Goal: Task Accomplishment & Management: Manage account settings

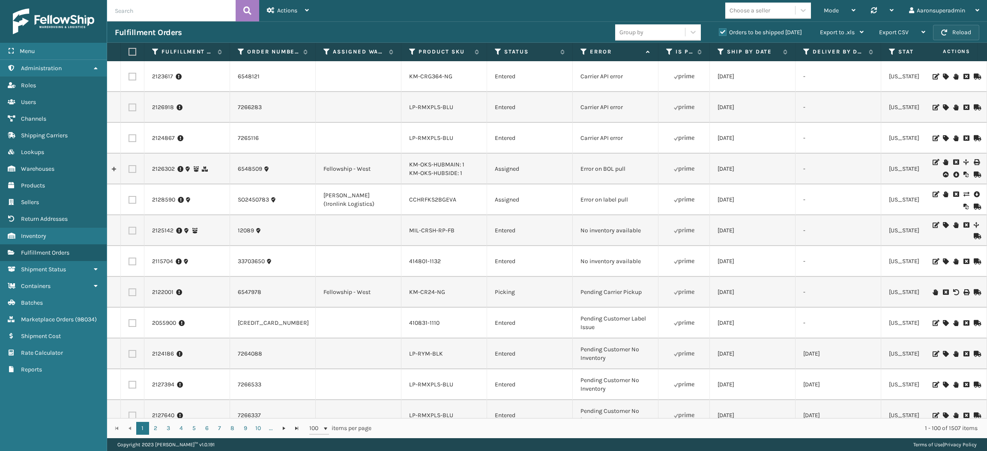
click at [964, 32] on button "Reload" at bounding box center [956, 32] width 46 height 15
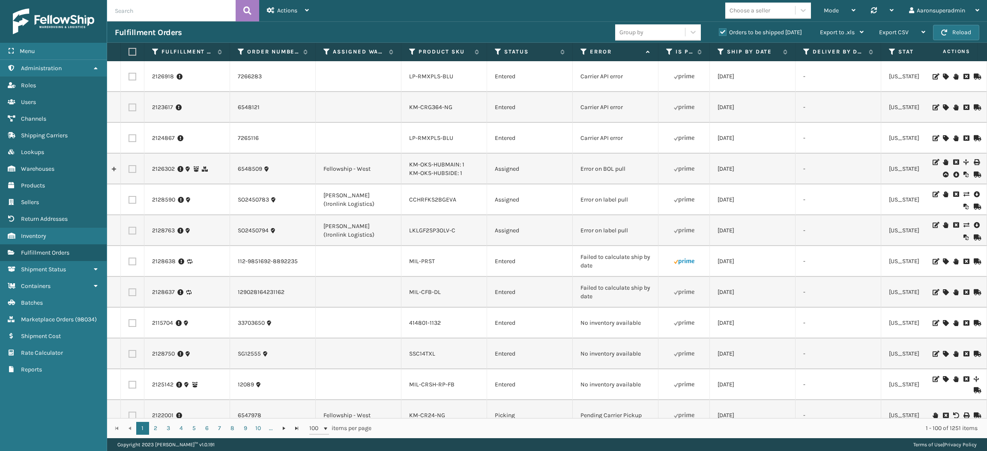
click at [166, 12] on input "text" at bounding box center [171, 10] width 128 height 21
type input "2124788"
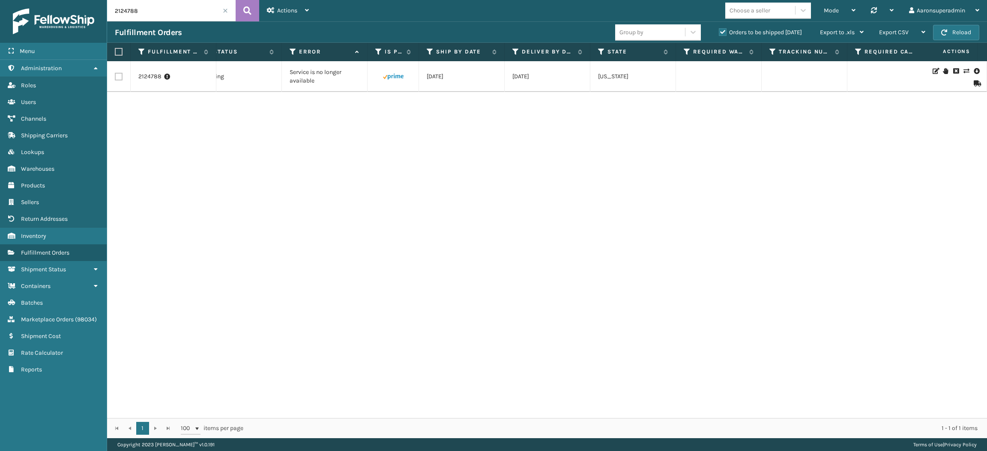
scroll to position [0, 24]
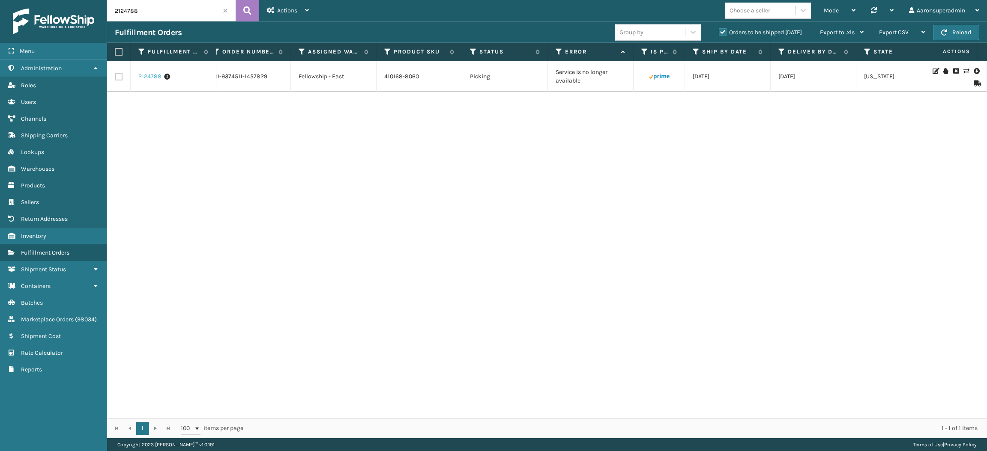
click at [150, 76] on link "2124788" at bounding box center [149, 76] width 23 height 9
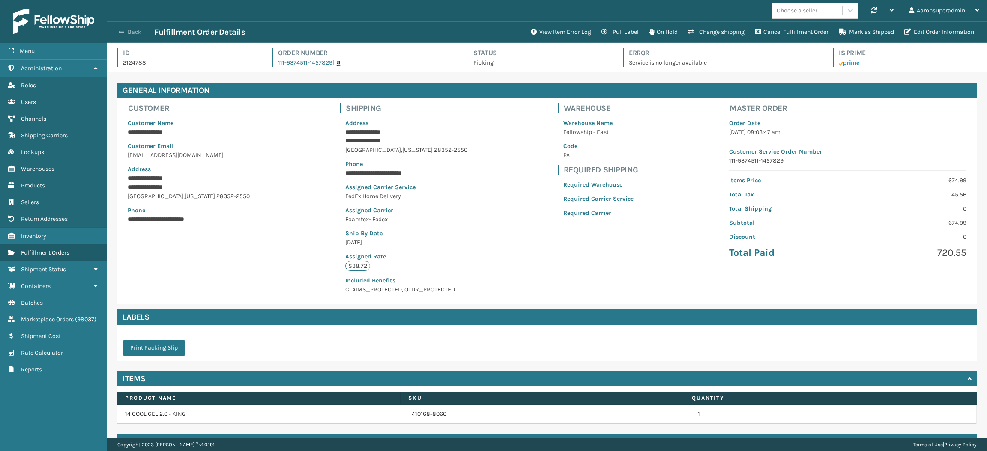
click at [134, 34] on button "Back" at bounding box center [134, 32] width 39 height 8
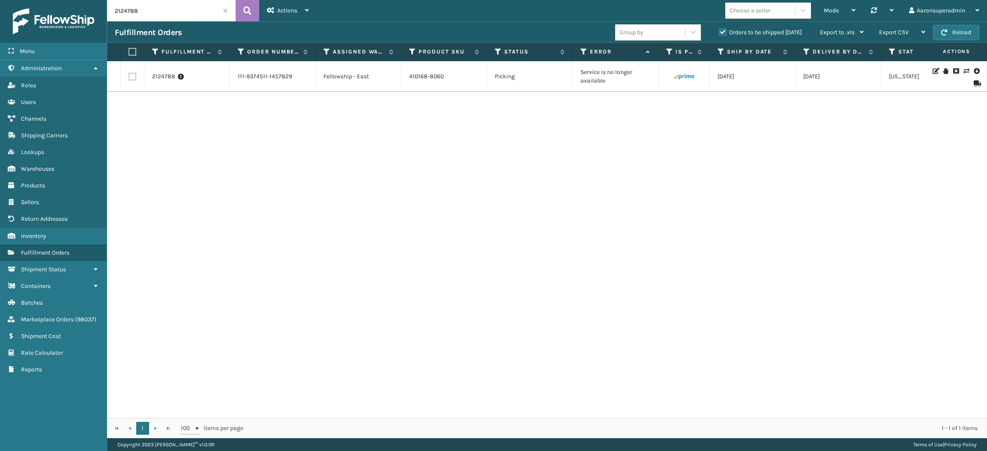
click at [973, 80] on icon at bounding box center [975, 83] width 5 height 6
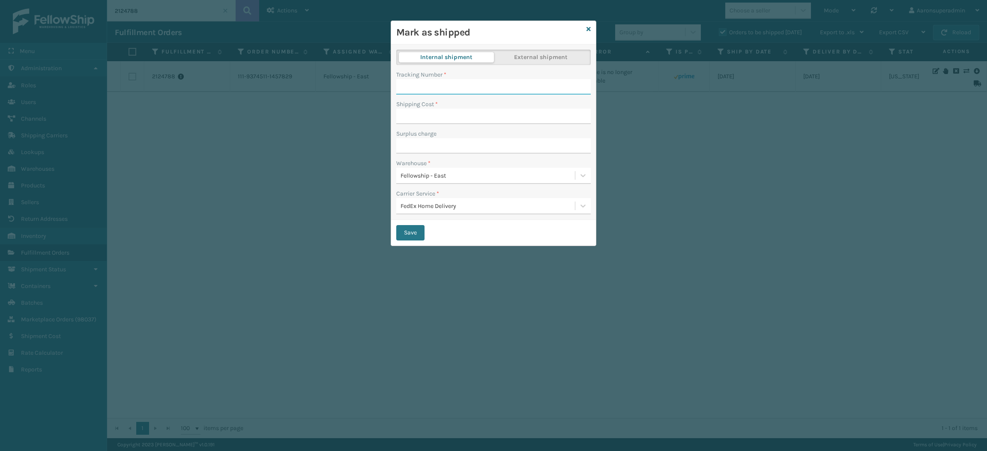
click at [422, 83] on input "Tracking Number *" at bounding box center [493, 86] width 194 height 15
click at [586, 27] on icon at bounding box center [588, 29] width 4 height 6
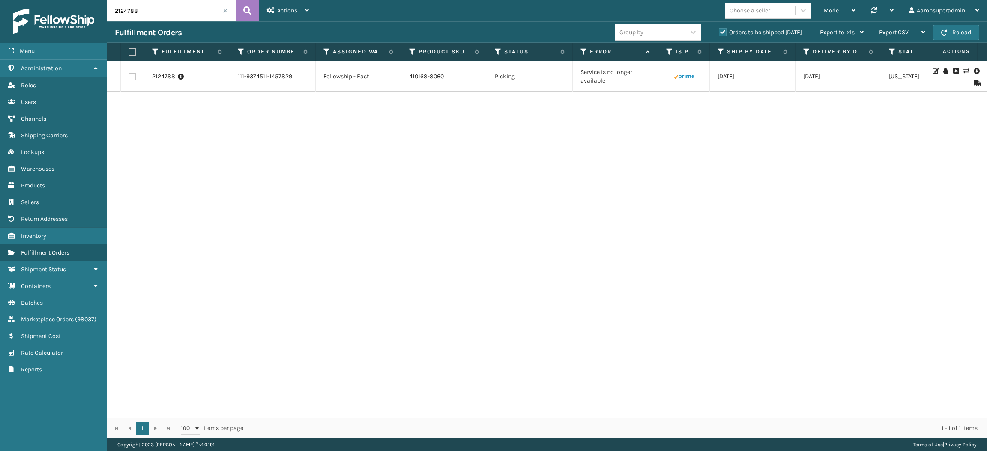
click at [942, 72] on icon at bounding box center [944, 71] width 5 height 6
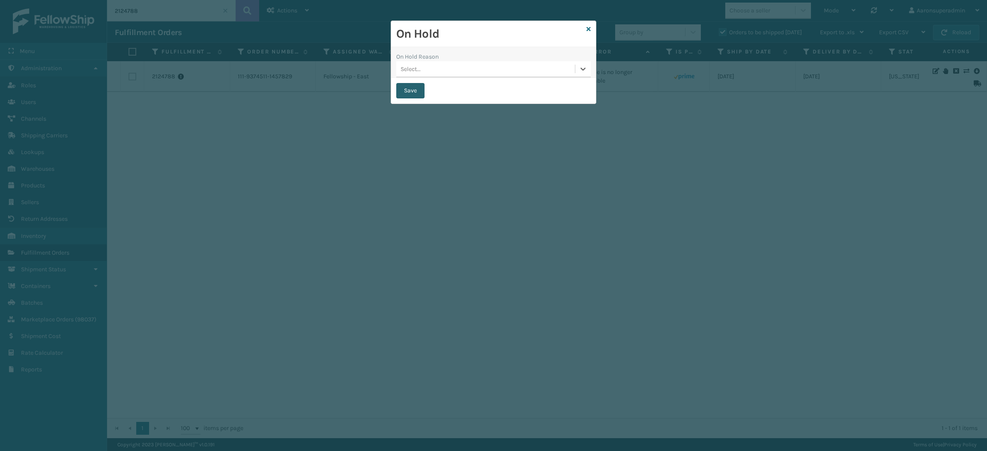
click at [411, 95] on button "Save" at bounding box center [410, 90] width 28 height 15
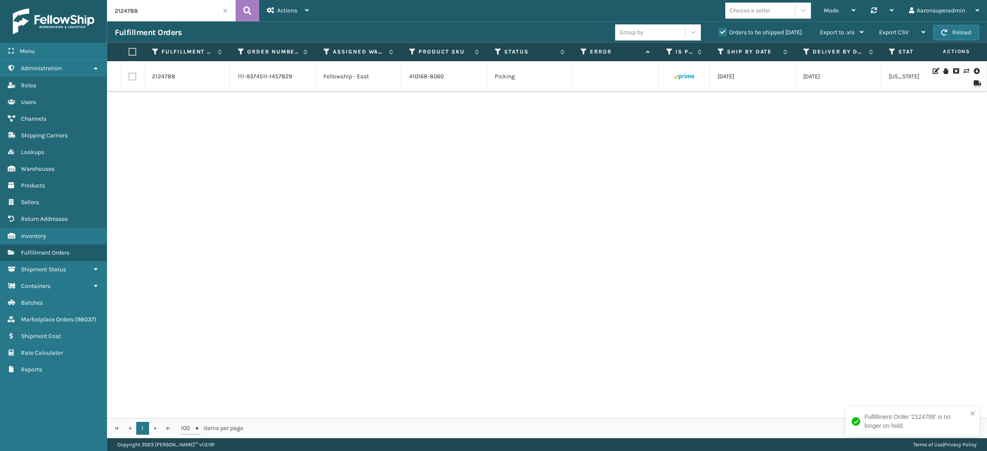
click at [973, 81] on icon at bounding box center [975, 83] width 5 height 6
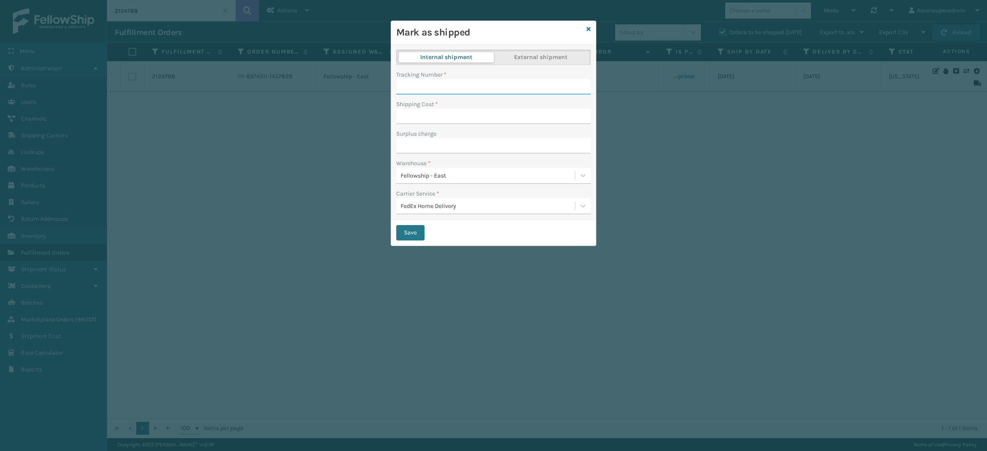
click at [429, 89] on input "Tracking Number *" at bounding box center [493, 86] width 194 height 15
type input "394040067624"
click at [429, 122] on input "Shipping Cost *" at bounding box center [493, 116] width 194 height 15
type input "0"
click at [410, 230] on button "Save" at bounding box center [410, 232] width 28 height 15
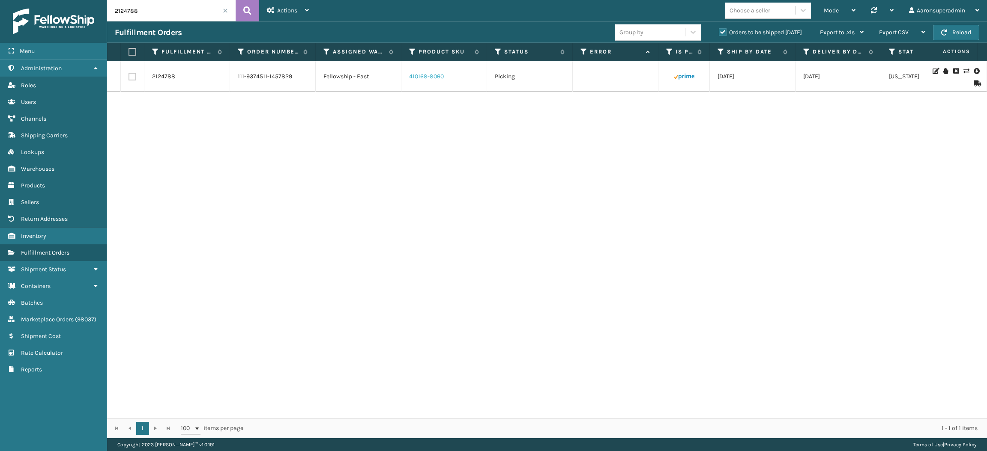
click at [423, 78] on link "410168-8060" at bounding box center [426, 76] width 35 height 7
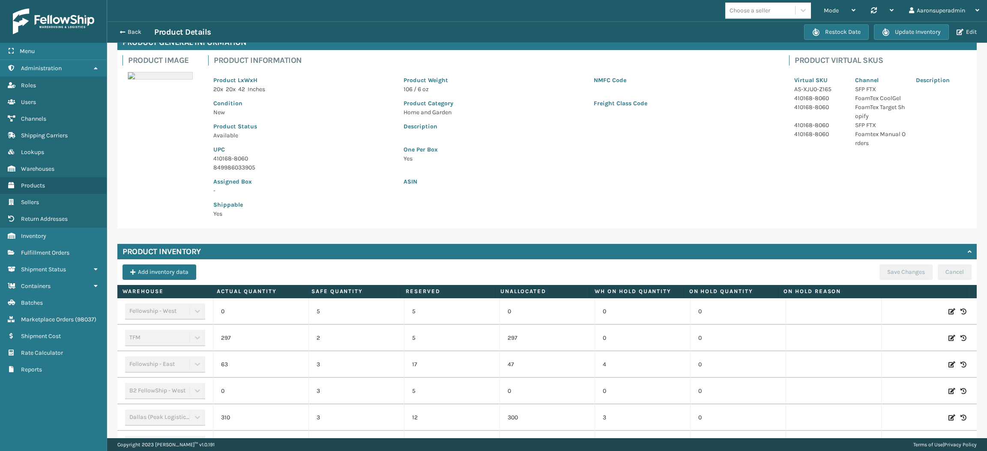
scroll to position [86, 0]
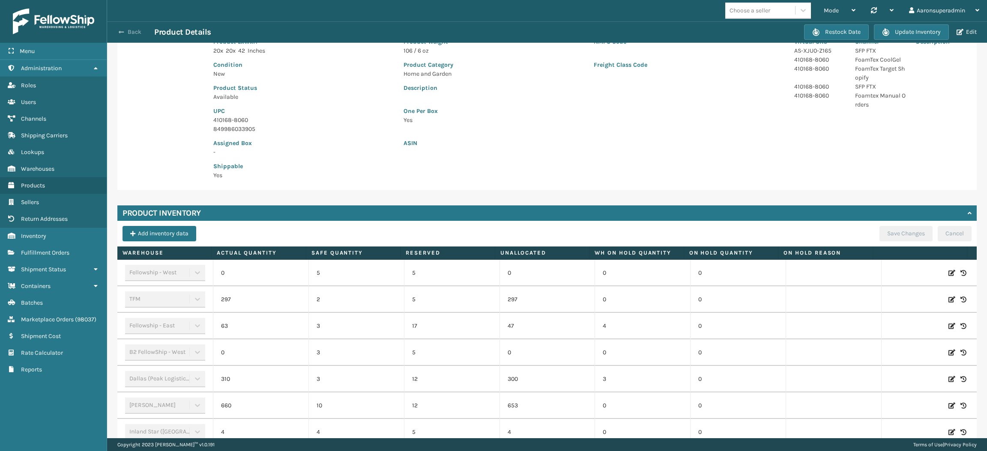
click at [132, 32] on button "Back" at bounding box center [134, 32] width 39 height 8
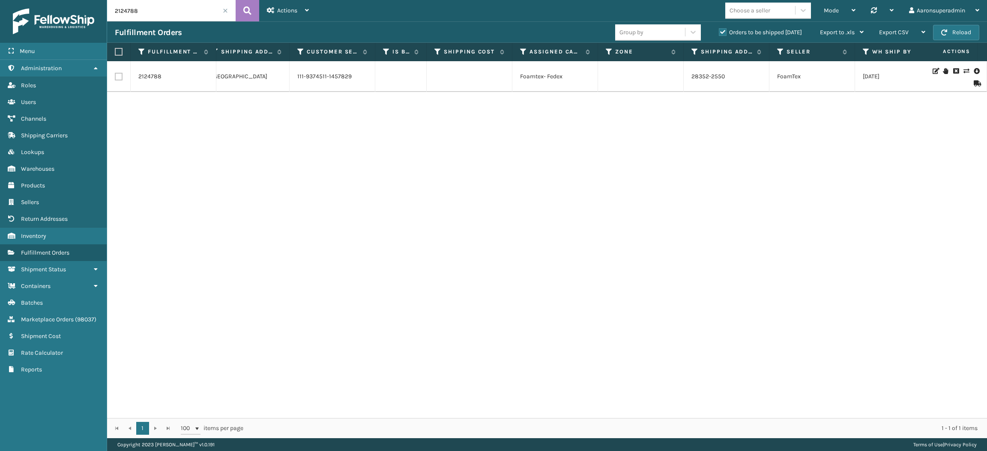
scroll to position [0, 1732]
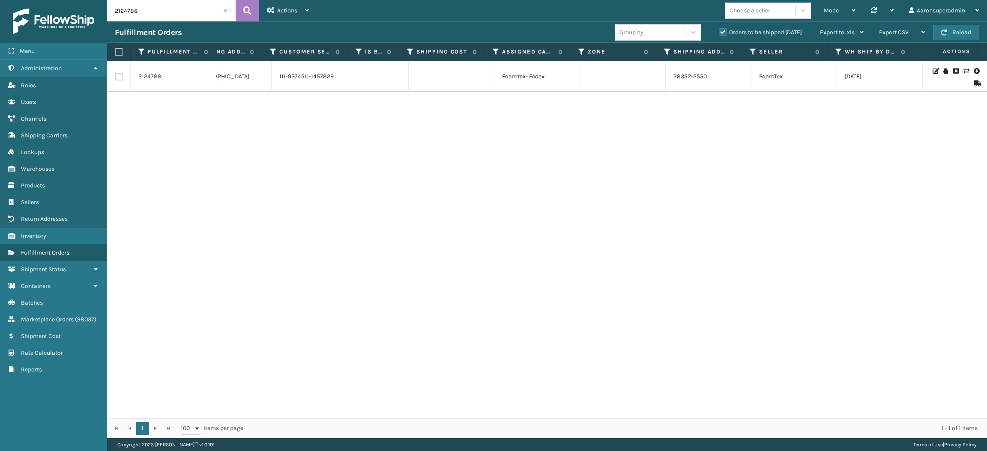
click at [966, 86] on td at bounding box center [954, 76] width 64 height 31
click at [973, 84] on icon at bounding box center [975, 83] width 5 height 6
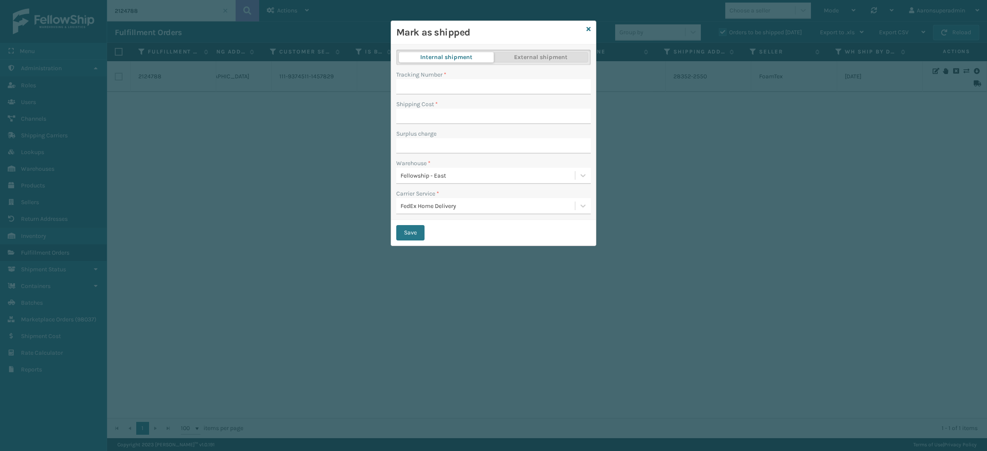
click at [525, 60] on button "External shipment" at bounding box center [540, 57] width 95 height 10
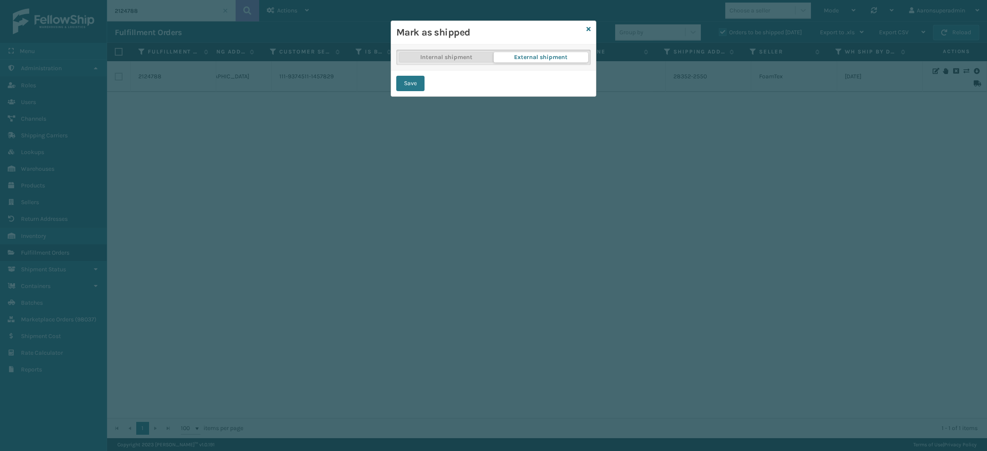
click at [469, 55] on button "Internal shipment" at bounding box center [446, 57] width 95 height 10
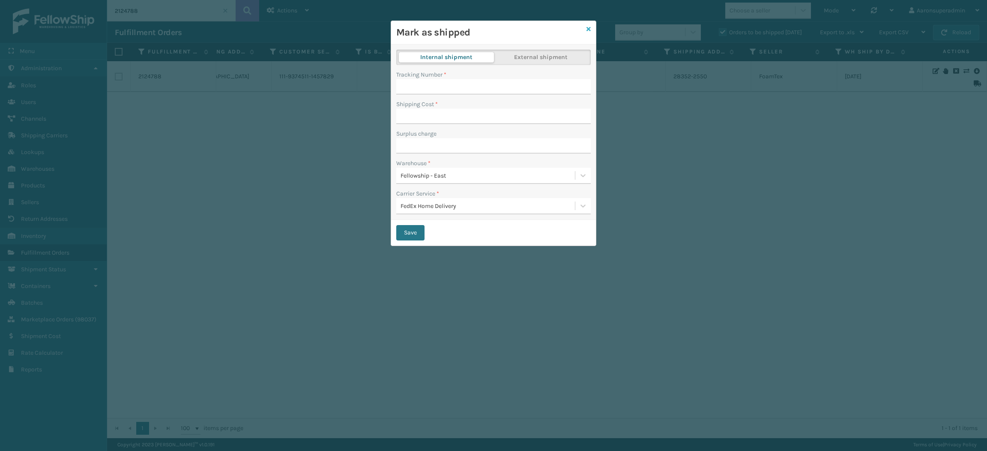
click at [588, 30] on icon at bounding box center [588, 29] width 4 height 6
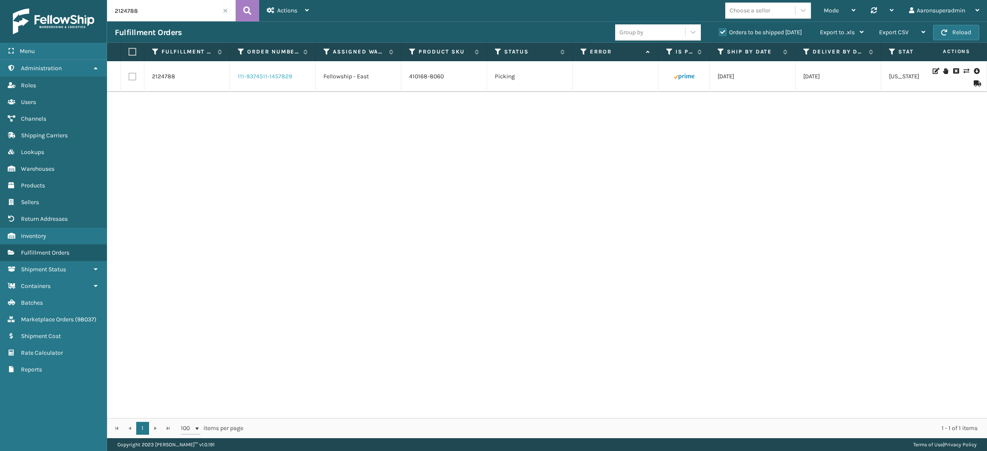
click at [278, 81] on link "111-9374511-1457829" at bounding box center [265, 76] width 54 height 9
drag, startPoint x: 298, startPoint y: 82, endPoint x: 235, endPoint y: 84, distance: 63.0
click at [235, 84] on td "111-9374511-1457829" at bounding box center [273, 76] width 86 height 31
copy link "111-9374511-1457829"
click at [973, 81] on icon at bounding box center [975, 83] width 5 height 6
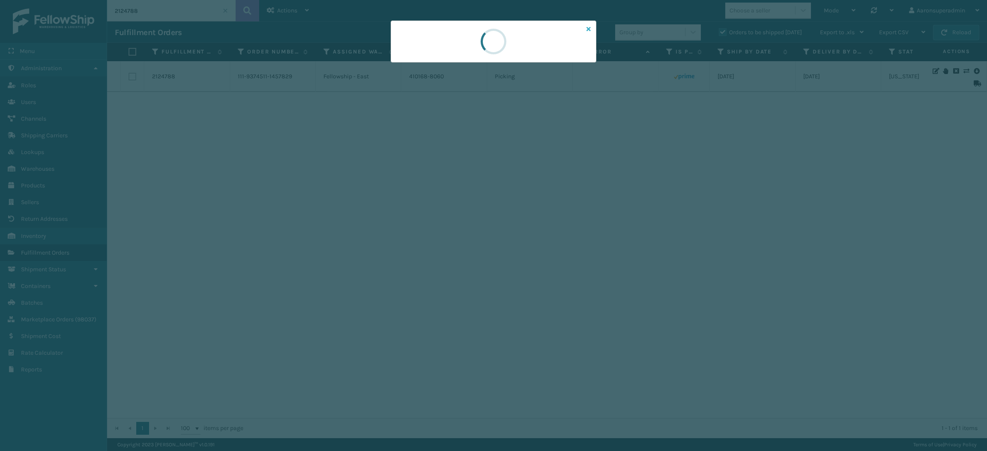
click at [588, 26] on icon at bounding box center [588, 29] width 4 height 6
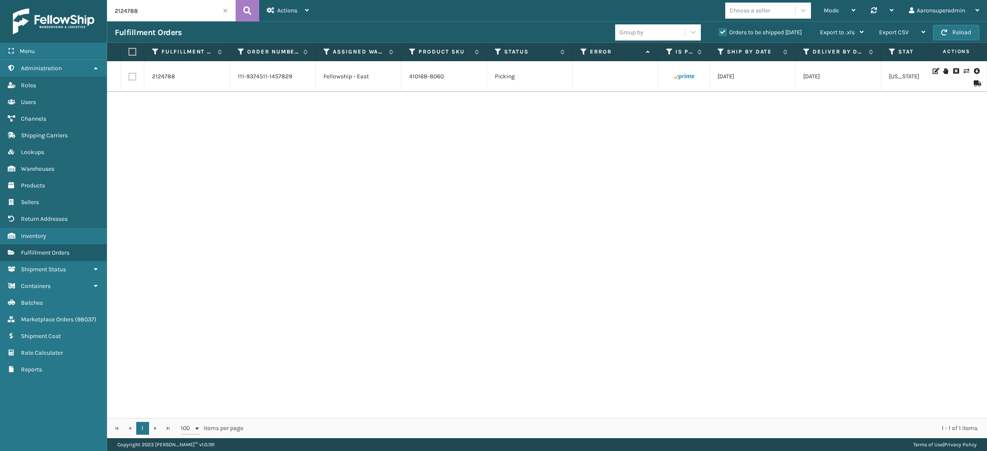
click at [973, 70] on icon at bounding box center [975, 71] width 5 height 9
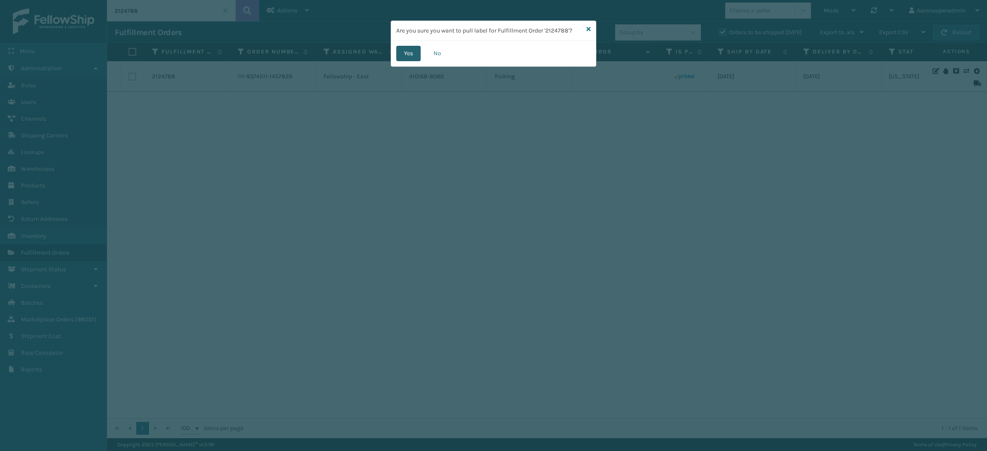
click at [405, 58] on button "Yes" at bounding box center [408, 53] width 24 height 15
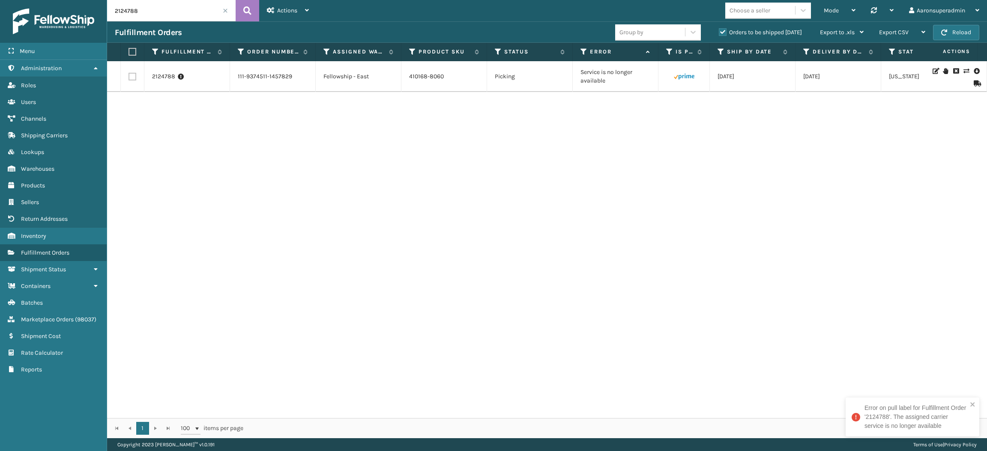
click at [963, 71] on icon at bounding box center [965, 71] width 5 height 6
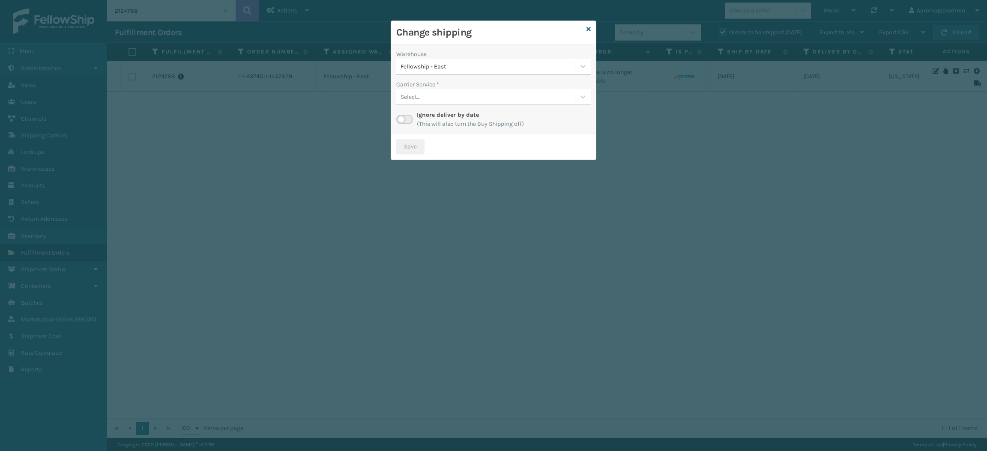
click at [400, 125] on div "Ignore deliver by date (This will also turn the Buy Shipping off)" at bounding box center [493, 119] width 194 height 18
click at [404, 122] on label at bounding box center [404, 119] width 17 height 9
click at [402, 120] on input "checkbox" at bounding box center [399, 118] width 6 height 6
click at [448, 102] on div "Select..." at bounding box center [485, 97] width 179 height 14
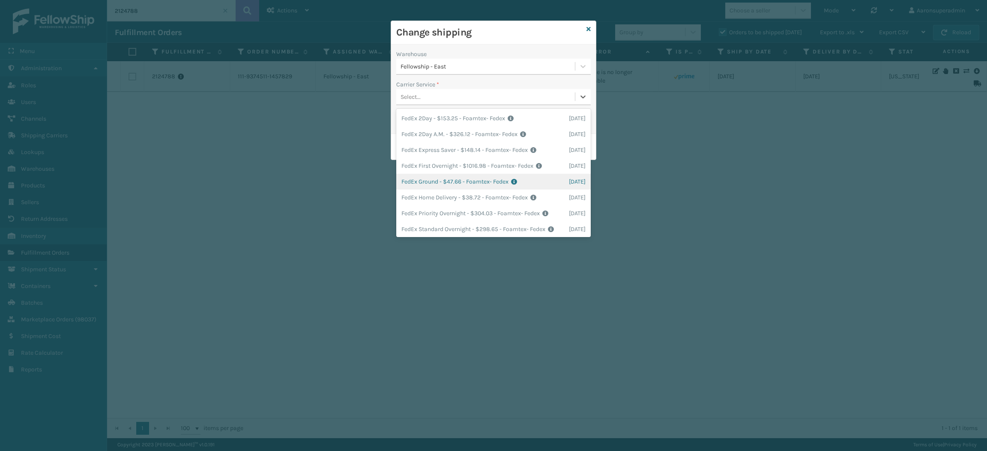
click at [431, 177] on div "FedEx Ground - $47.66 - Foamtex- Fedex Shipping Cost $47.66 Surplus Cost $0 Tot…" at bounding box center [493, 182] width 194 height 16
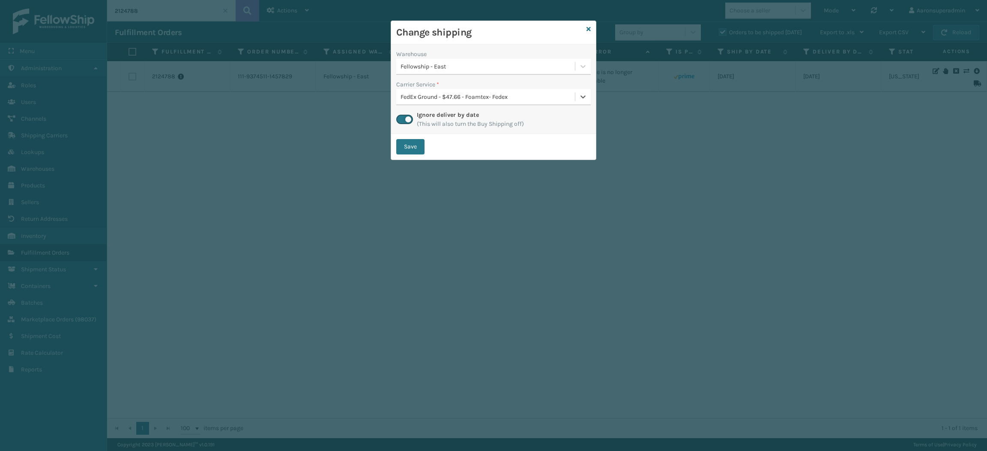
click at [453, 92] on div "FedEx Ground - $47.66 - Foamtex- Fedex" at bounding box center [487, 96] width 175 height 9
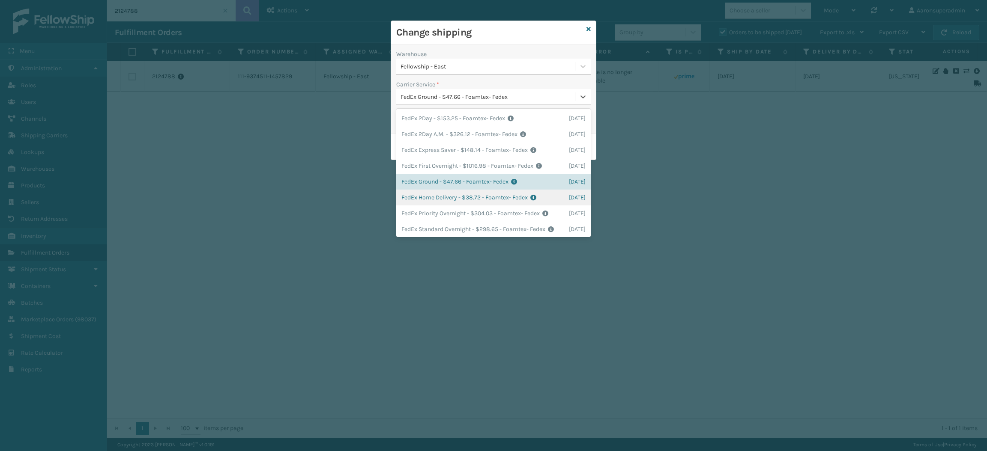
click at [418, 194] on div "FedEx Home Delivery - $38.72 - Foamtex- Fedex Shipping Cost $38.72 Surplus Cost…" at bounding box center [493, 198] width 194 height 16
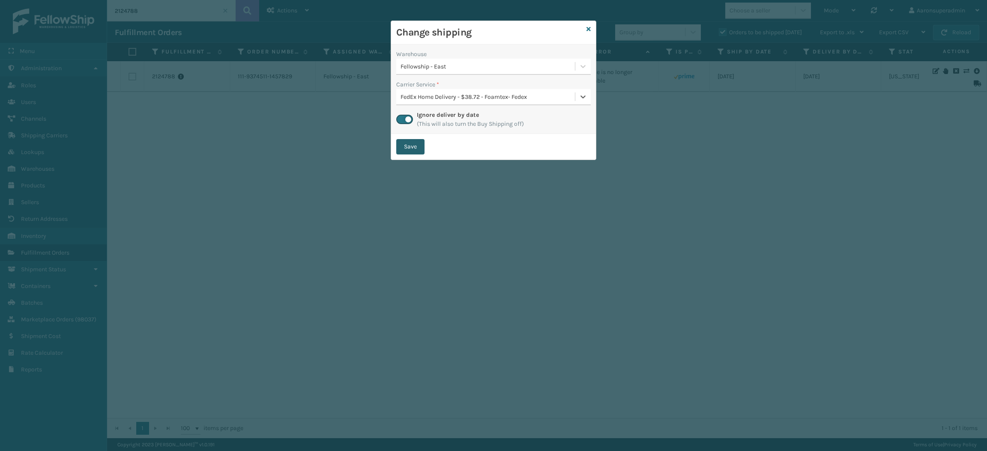
click at [408, 143] on button "Save" at bounding box center [410, 146] width 28 height 15
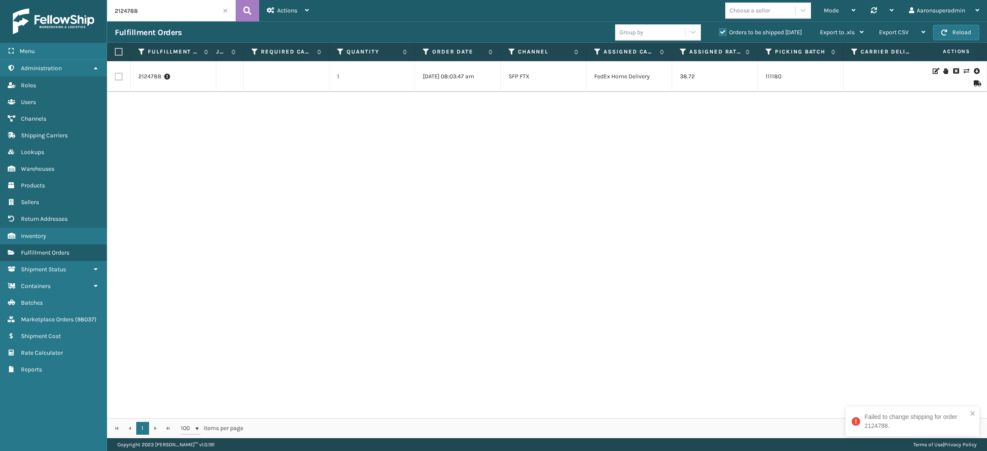
scroll to position [0, 895]
click at [141, 78] on link "2124788" at bounding box center [149, 76] width 23 height 9
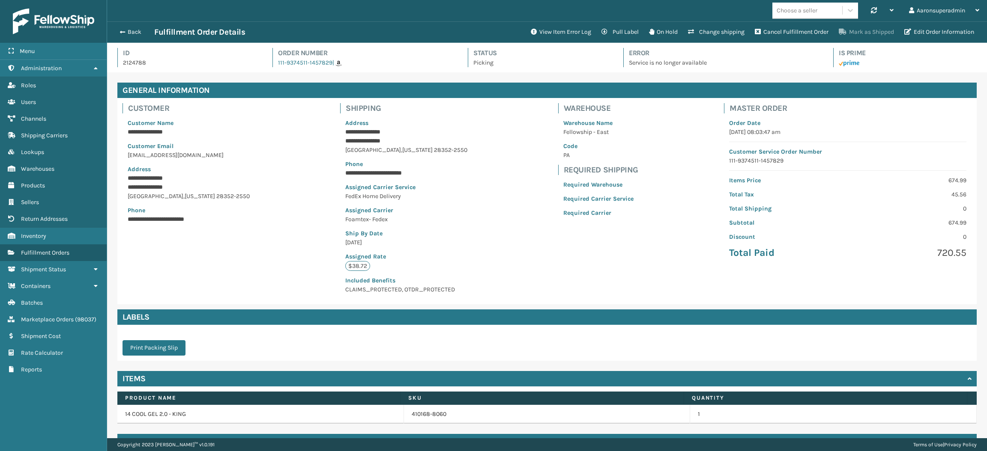
click at [859, 37] on button "Mark as Shipped" at bounding box center [866, 32] width 66 height 17
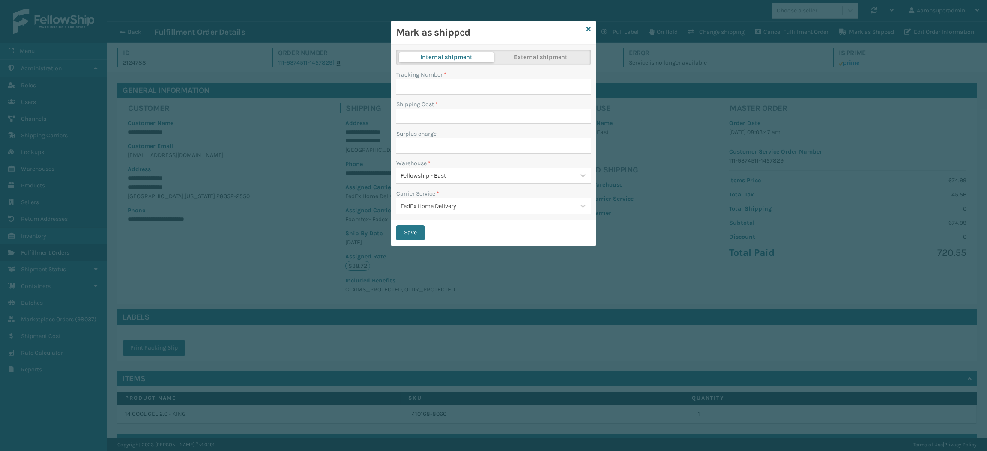
click at [510, 63] on div "Internal shipment External shipment" at bounding box center [493, 57] width 194 height 15
click at [520, 60] on button "External shipment" at bounding box center [540, 57] width 95 height 10
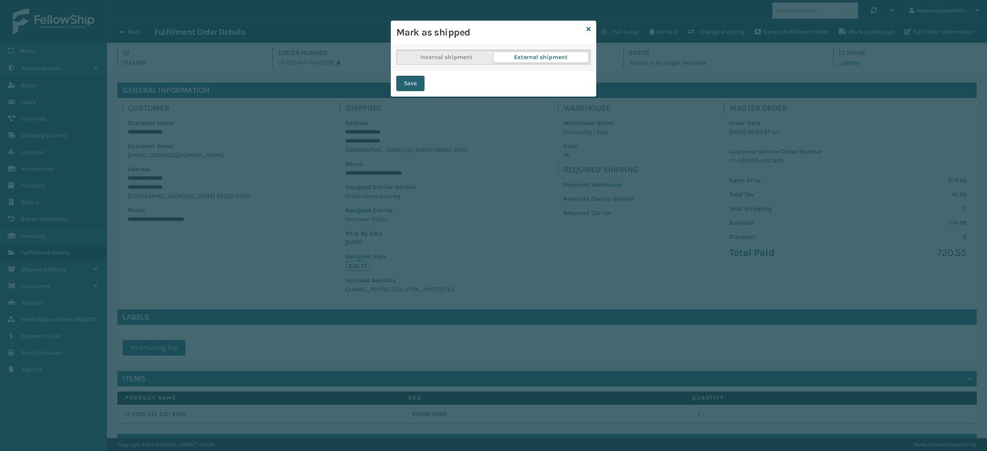
click at [411, 87] on button "Save" at bounding box center [410, 83] width 28 height 15
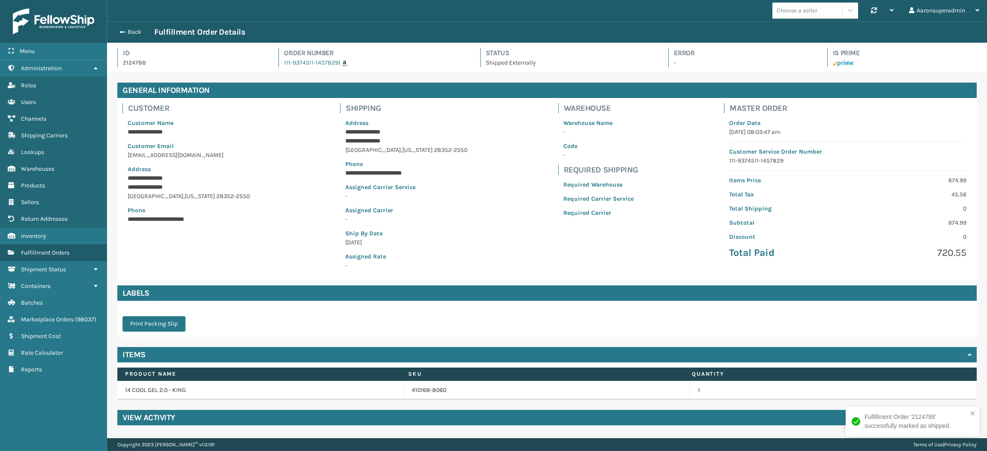
scroll to position [20, 879]
click at [124, 31] on button "Back" at bounding box center [134, 32] width 39 height 8
